Goal: Navigation & Orientation: Find specific page/section

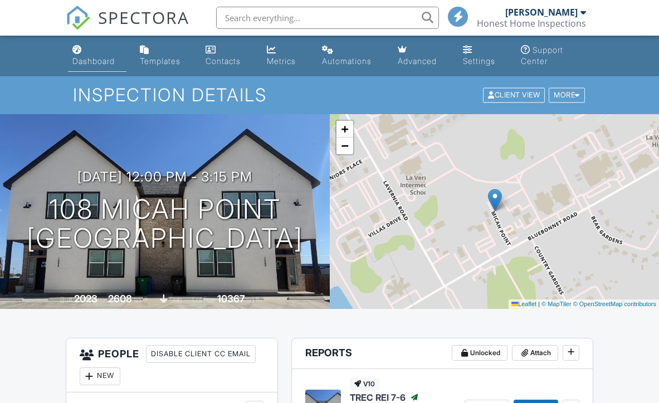
click at [89, 59] on div "Dashboard" at bounding box center [93, 60] width 42 height 9
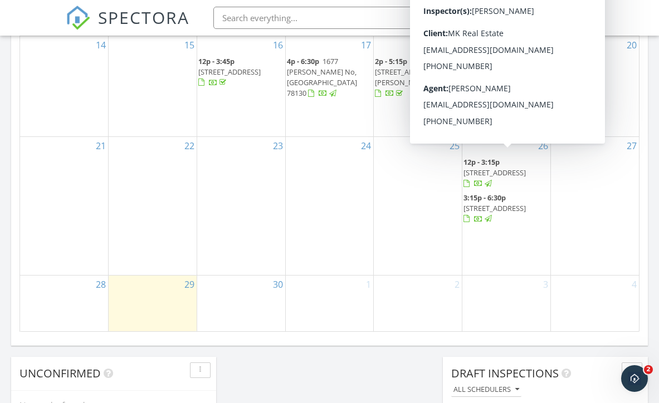
scroll to position [841, 0]
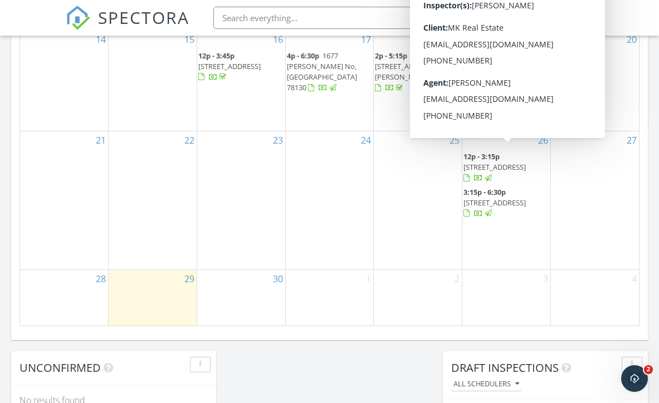
click at [507, 162] on span "[STREET_ADDRESS]" at bounding box center [494, 167] width 62 height 10
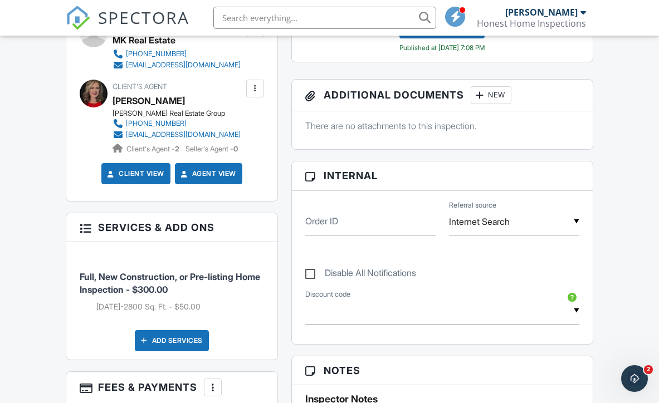
scroll to position [45, 0]
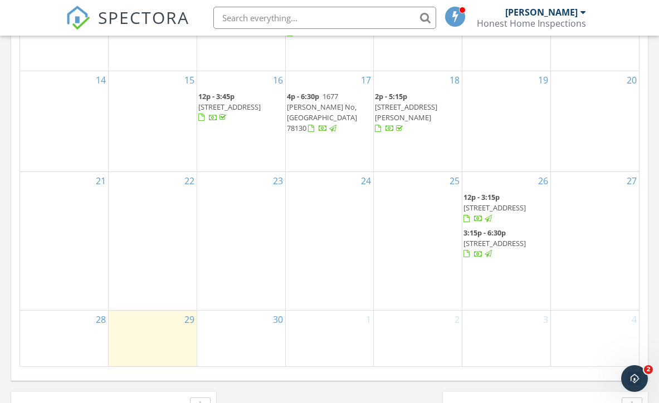
scroll to position [800, 0]
click at [506, 238] on span "104 Micah Point, La Vernia 78121" at bounding box center [494, 243] width 62 height 10
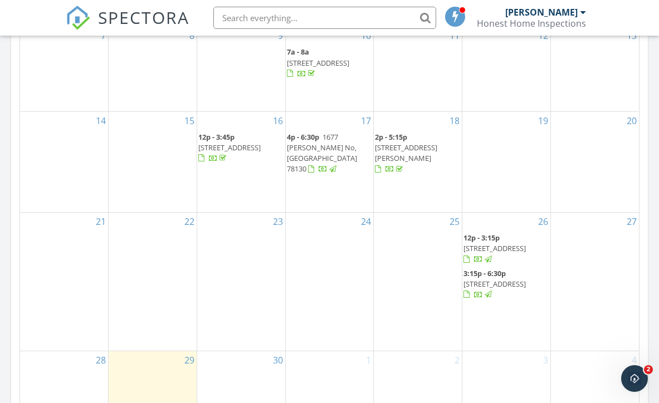
click at [417, 153] on span "1595 Glen Cove, Kingsland 78639" at bounding box center [406, 153] width 62 height 21
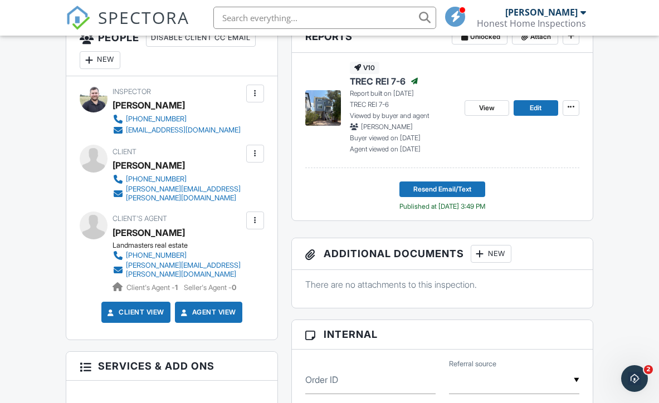
scroll to position [314, 0]
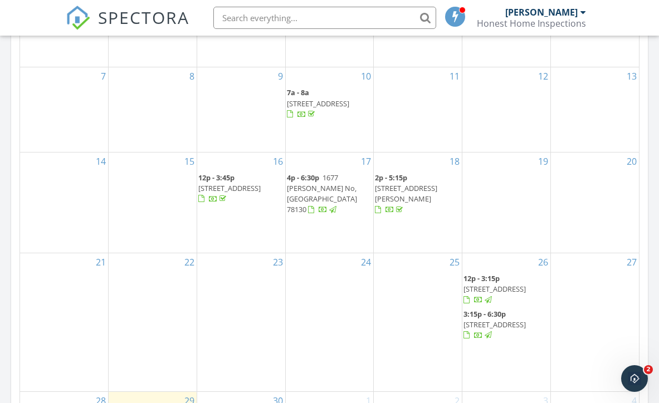
click at [495, 309] on span "3:15p - 6:30p" at bounding box center [484, 314] width 42 height 10
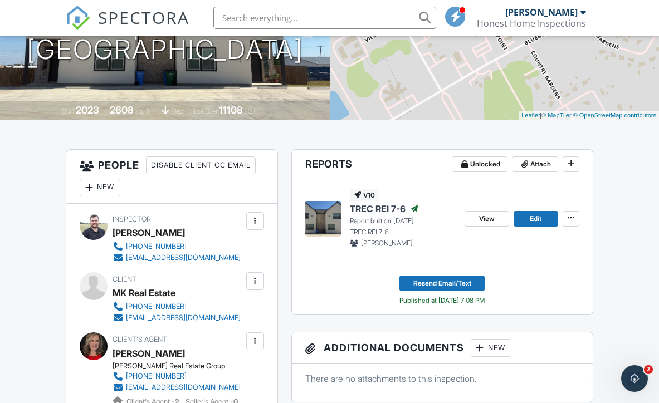
scroll to position [203, 0]
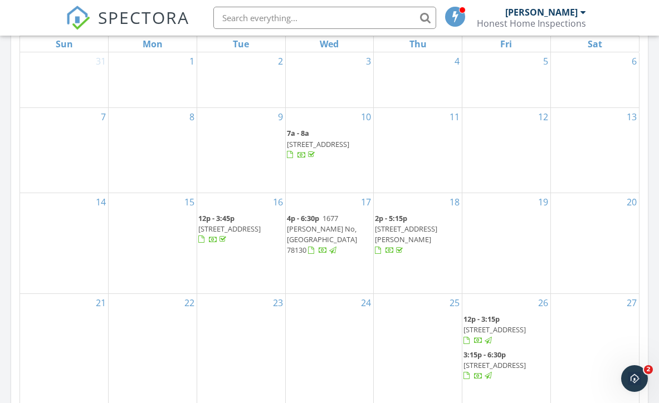
scroll to position [678, 0]
click at [486, 360] on span "[STREET_ADDRESS]" at bounding box center [494, 365] width 62 height 10
